Goal: Task Accomplishment & Management: Manage account settings

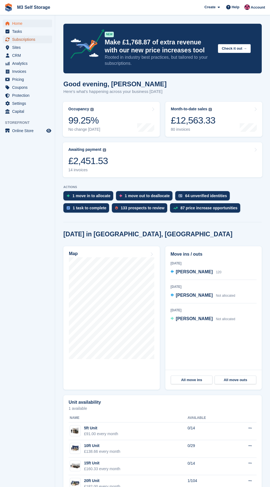
click at [35, 38] on span "Subscriptions" at bounding box center [28, 40] width 33 height 8
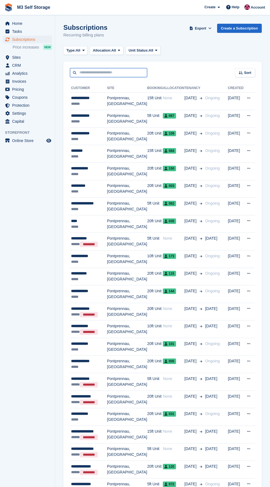
click at [98, 72] on input "text" at bounding box center [108, 72] width 77 height 9
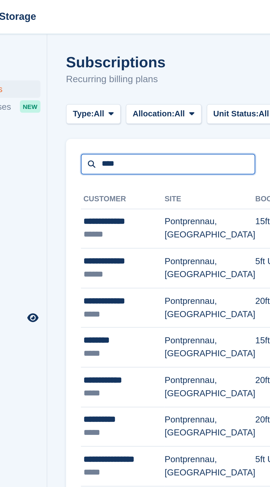
type input "****"
